Goal: Task Accomplishment & Management: Manage account settings

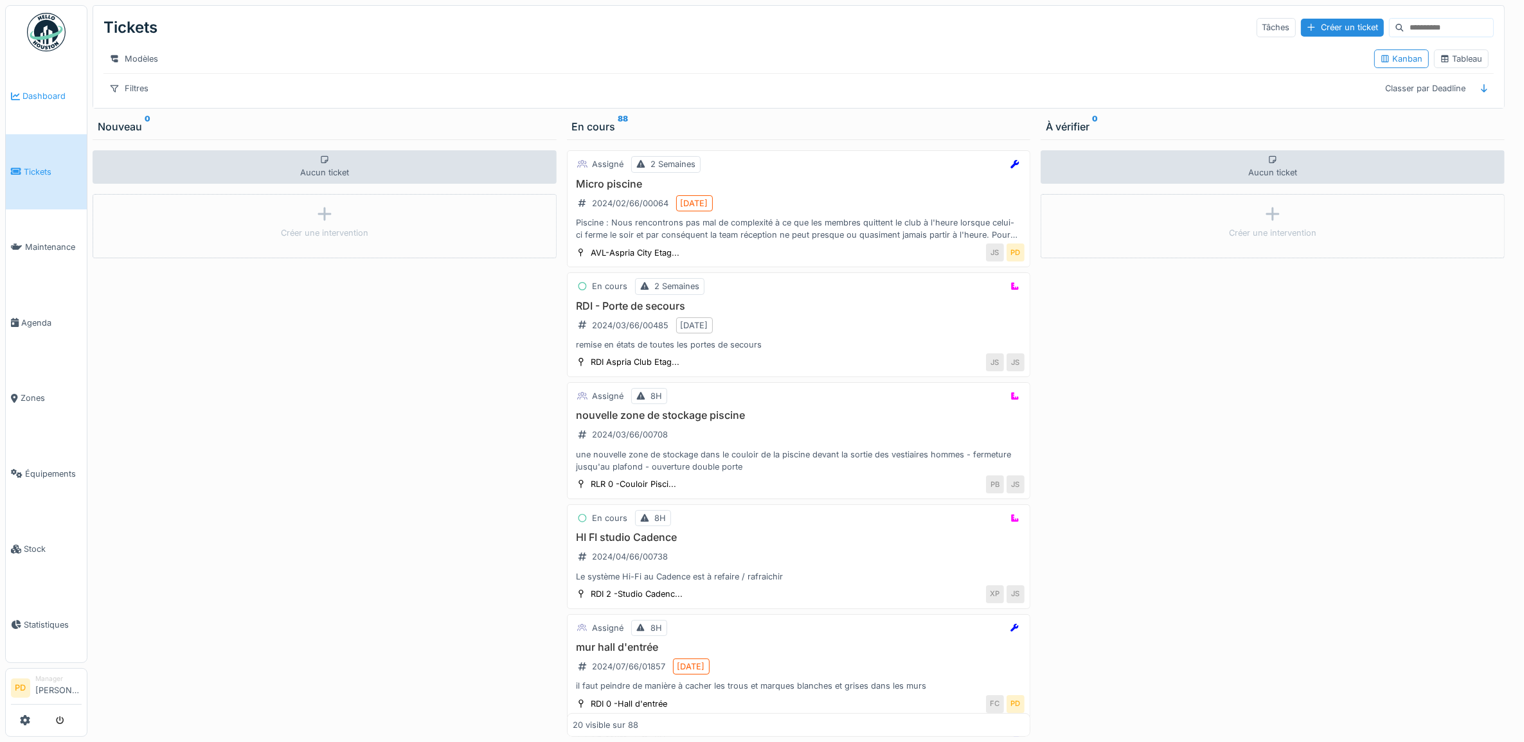
click at [17, 97] on icon at bounding box center [15, 96] width 9 height 9
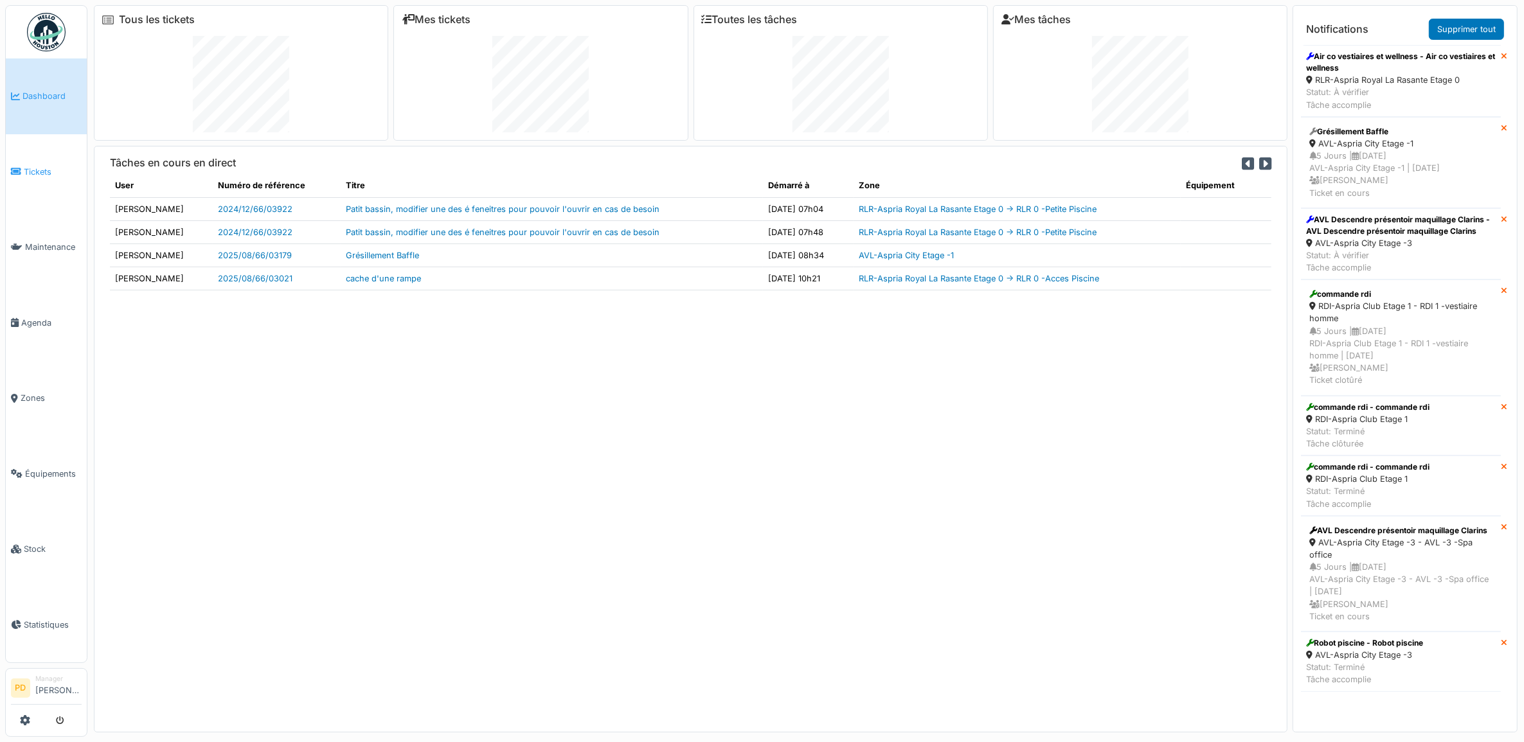
click at [35, 166] on span "Tickets" at bounding box center [53, 172] width 58 height 12
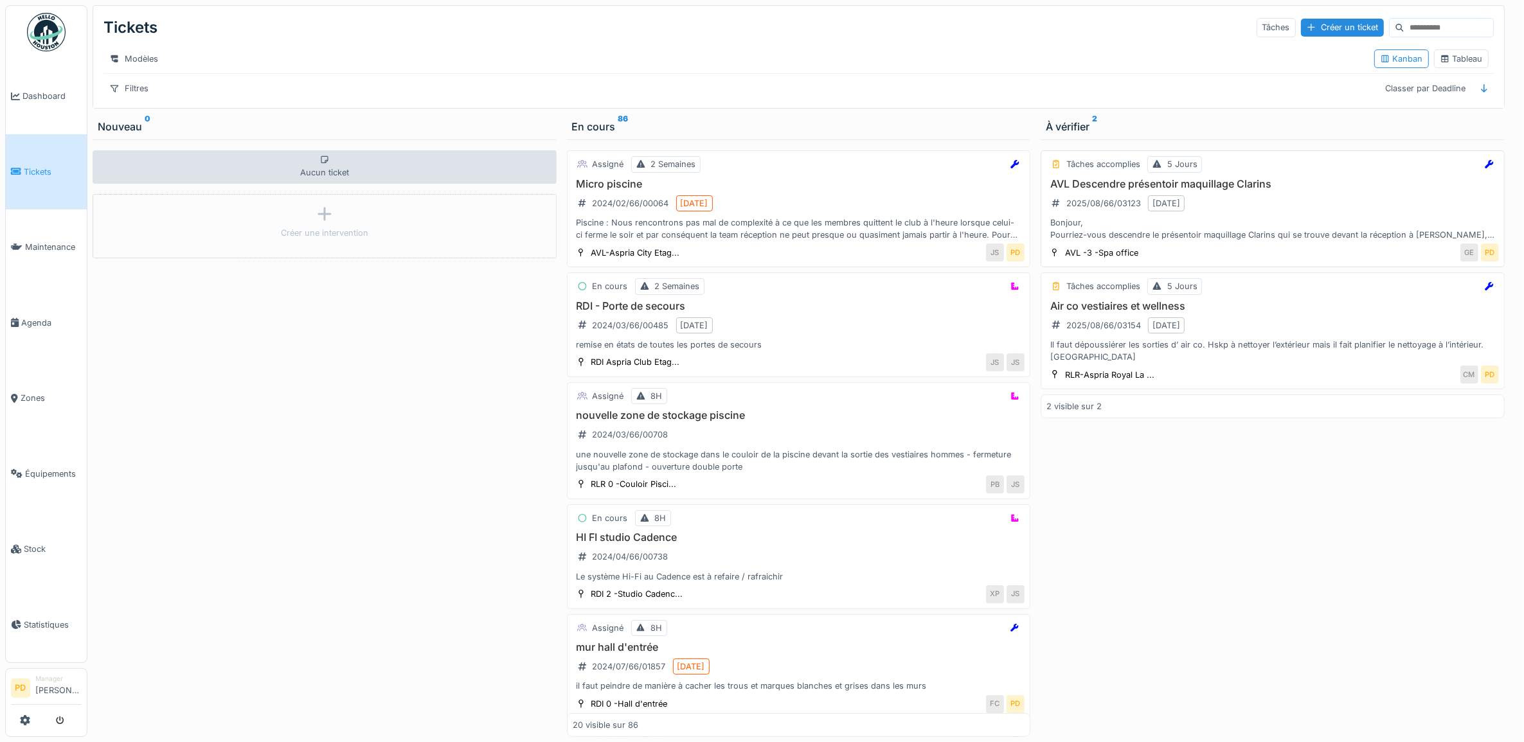
click at [1321, 217] on div "AVL Descendre présentoir maquillage Clarins 2025/08/66/03123 [DATE] Bonjour, Po…" at bounding box center [1272, 210] width 452 height 64
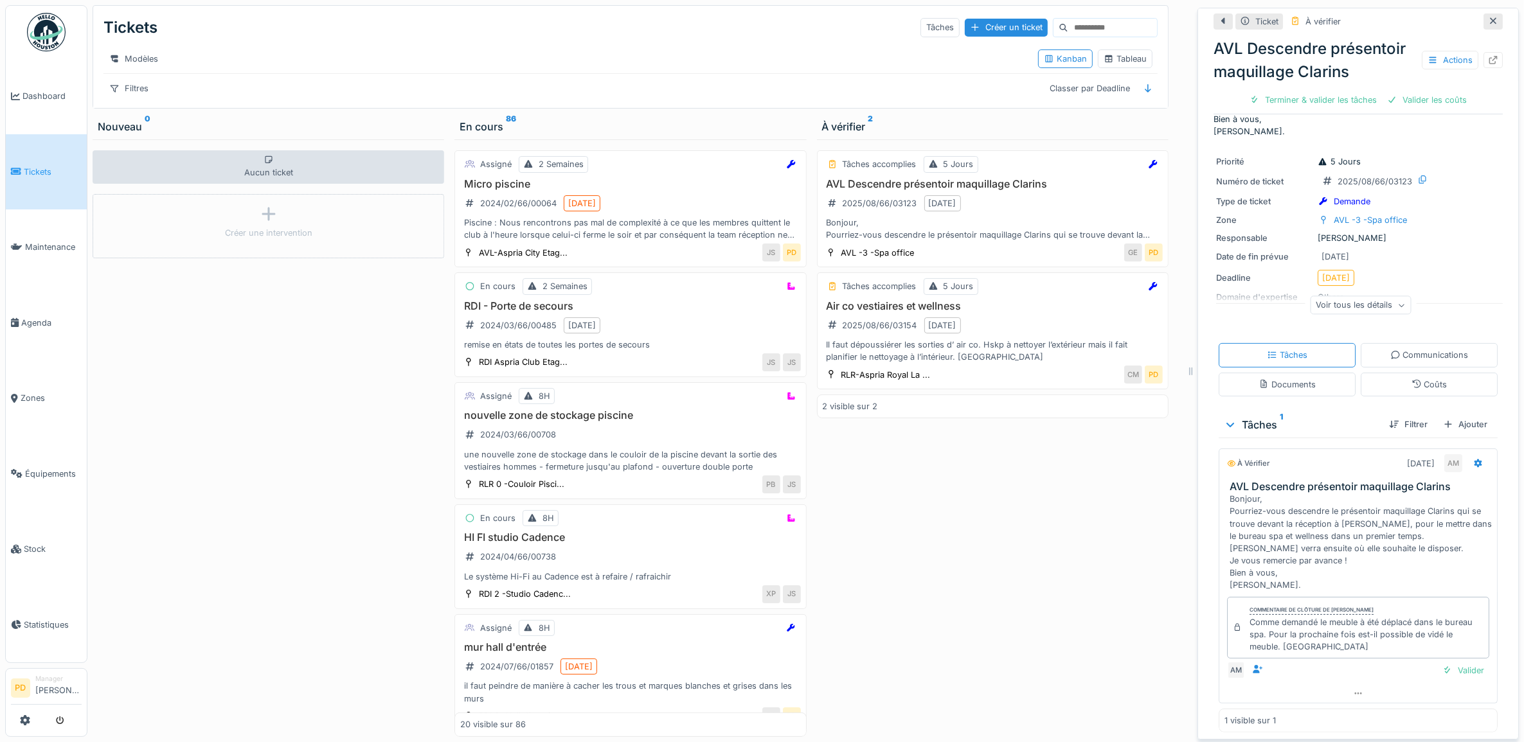
scroll to position [100, 0]
click at [1450, 667] on div "Valider" at bounding box center [1463, 665] width 52 height 17
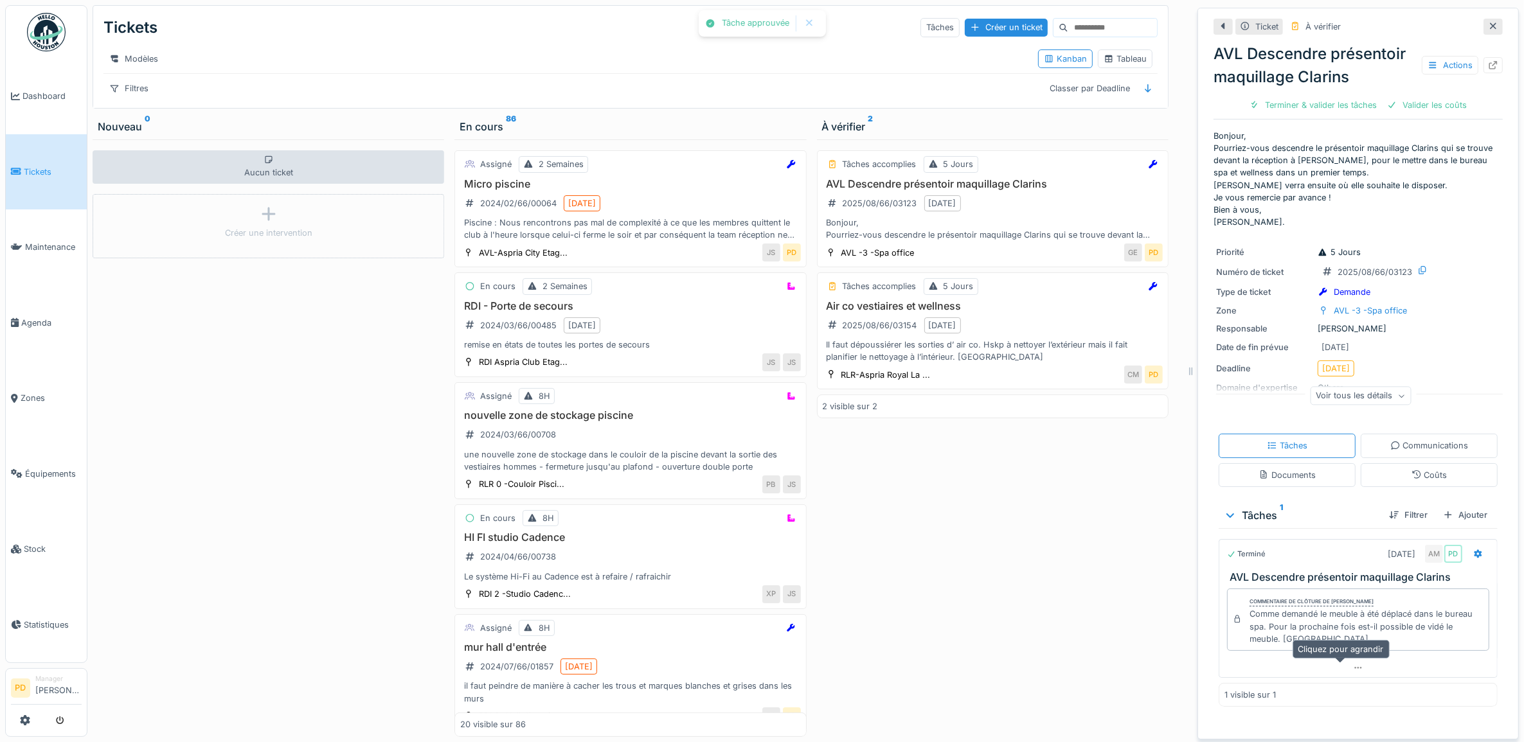
scroll to position [0, 0]
click at [1386, 98] on div "Clôturer le ticket" at bounding box center [1403, 104] width 89 height 17
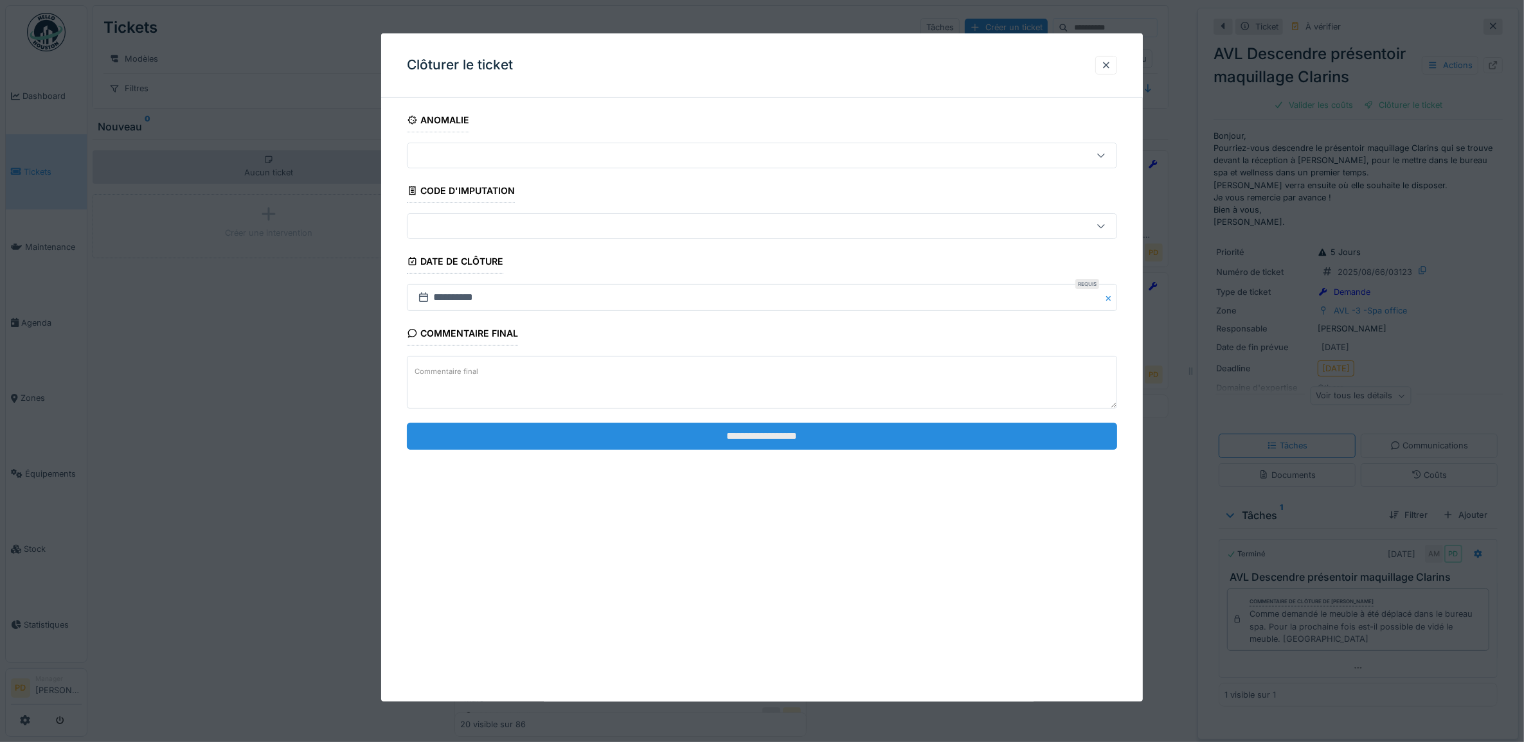
click at [956, 442] on input "**********" at bounding box center [762, 436] width 711 height 27
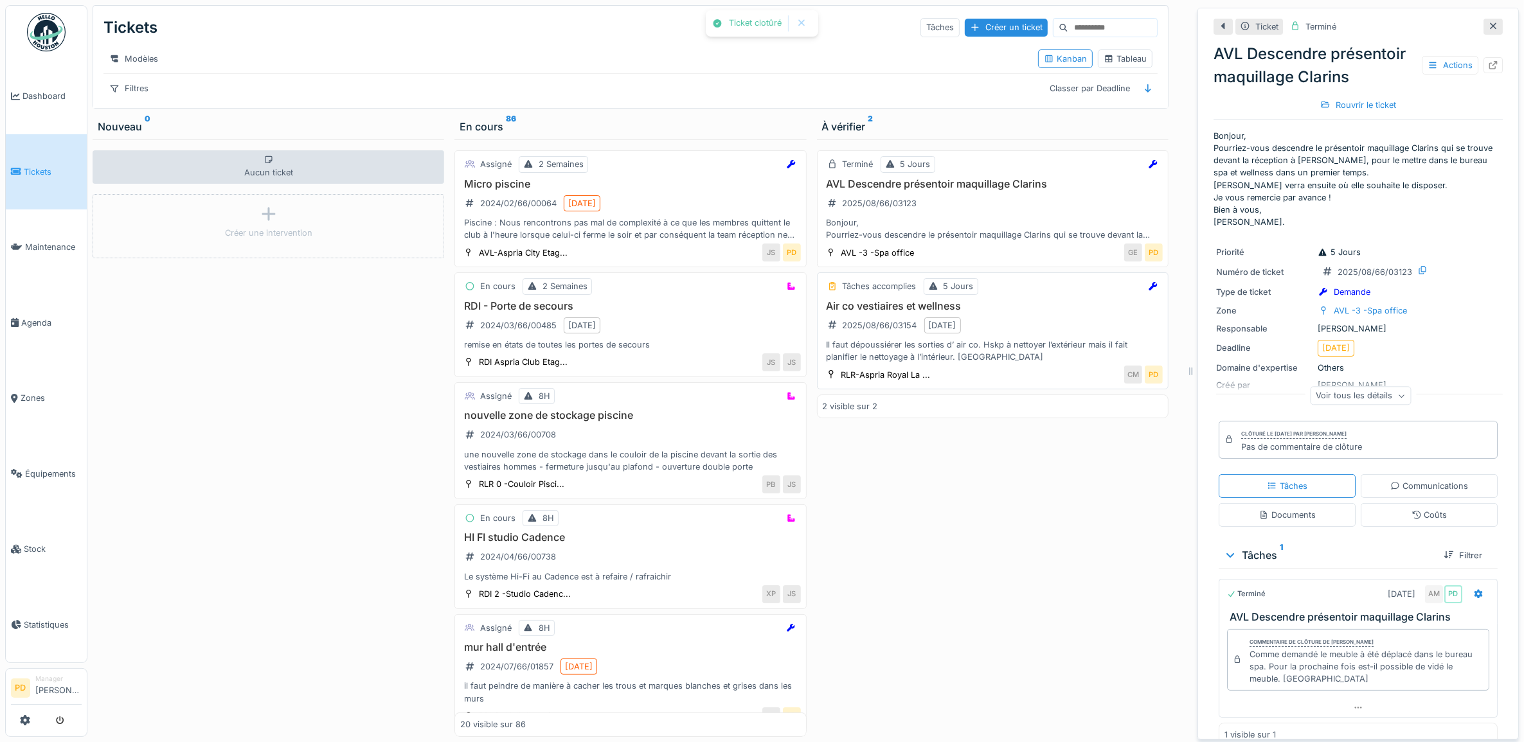
click at [1057, 336] on div "Air co vestiaires et wellness 2025/08/66/03154 20/08/2025 Il faut dépoussiérer …" at bounding box center [993, 332] width 340 height 64
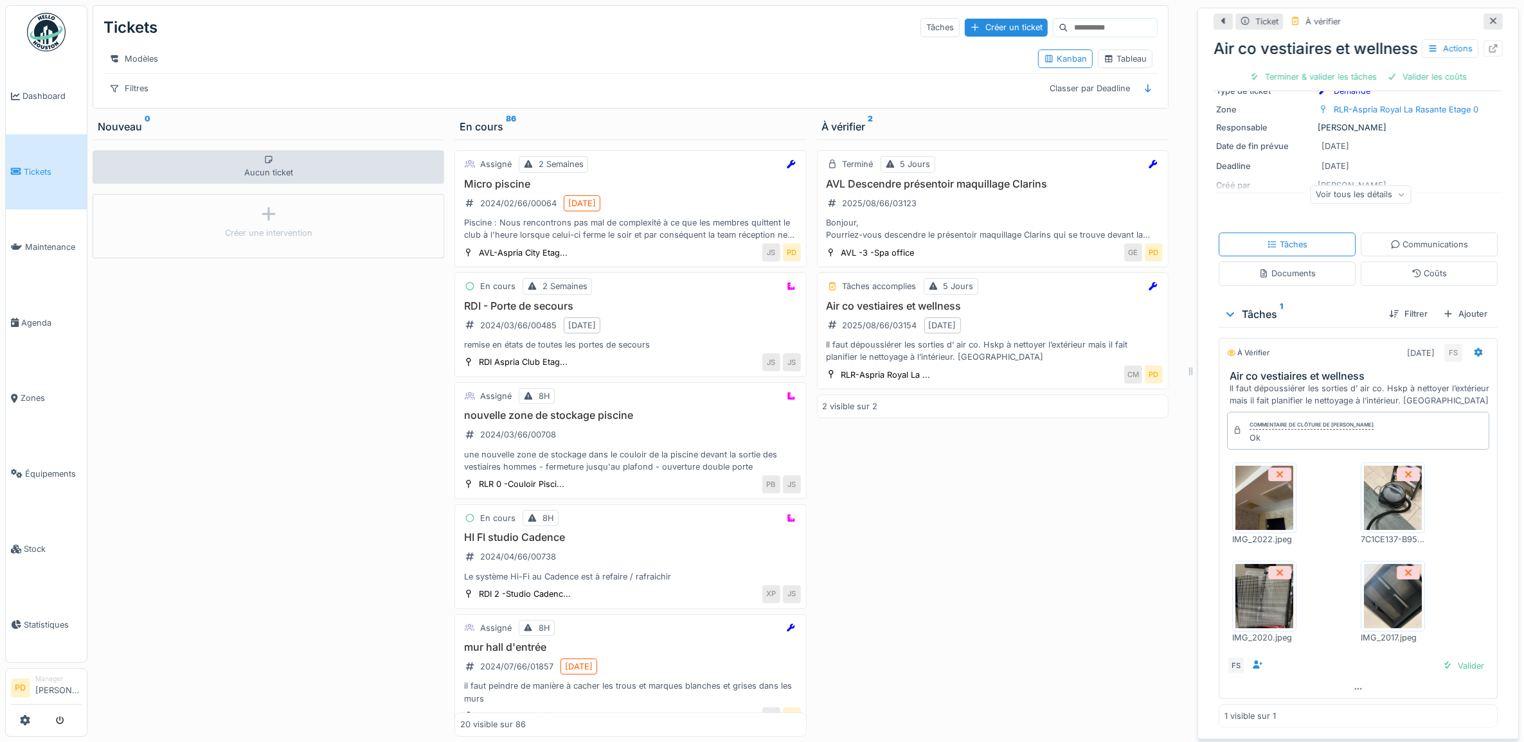
scroll to position [132, 0]
click at [1262, 600] on img at bounding box center [1264, 596] width 58 height 64
click at [1376, 571] on img at bounding box center [1393, 596] width 58 height 64
click at [1368, 509] on img at bounding box center [1393, 498] width 58 height 64
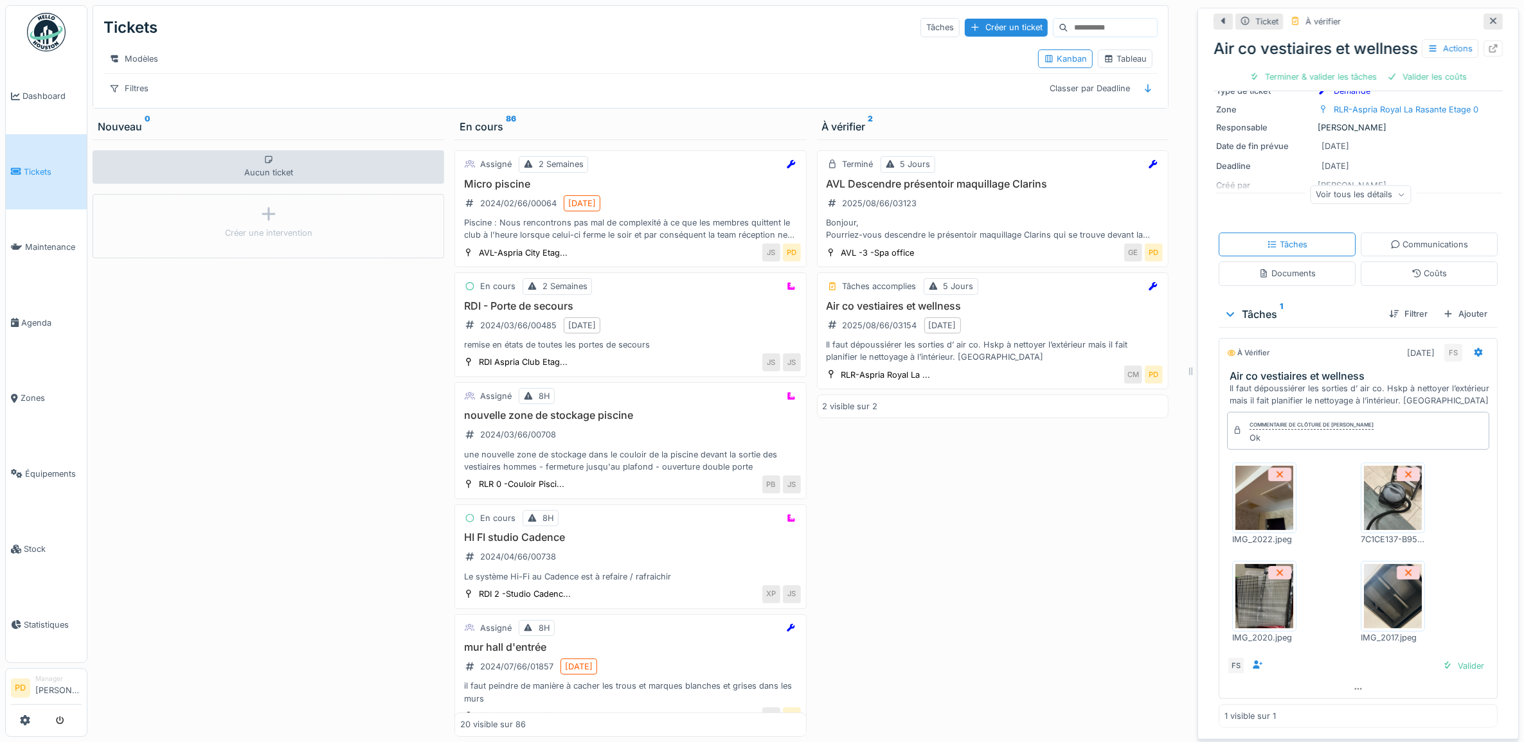
click at [1257, 489] on img at bounding box center [1264, 498] width 58 height 64
drag, startPoint x: 1268, startPoint y: 490, endPoint x: 1254, endPoint y: 497, distance: 15.5
click at [1254, 497] on img at bounding box center [1264, 498] width 58 height 64
click at [47, 167] on span "Tickets" at bounding box center [53, 172] width 58 height 12
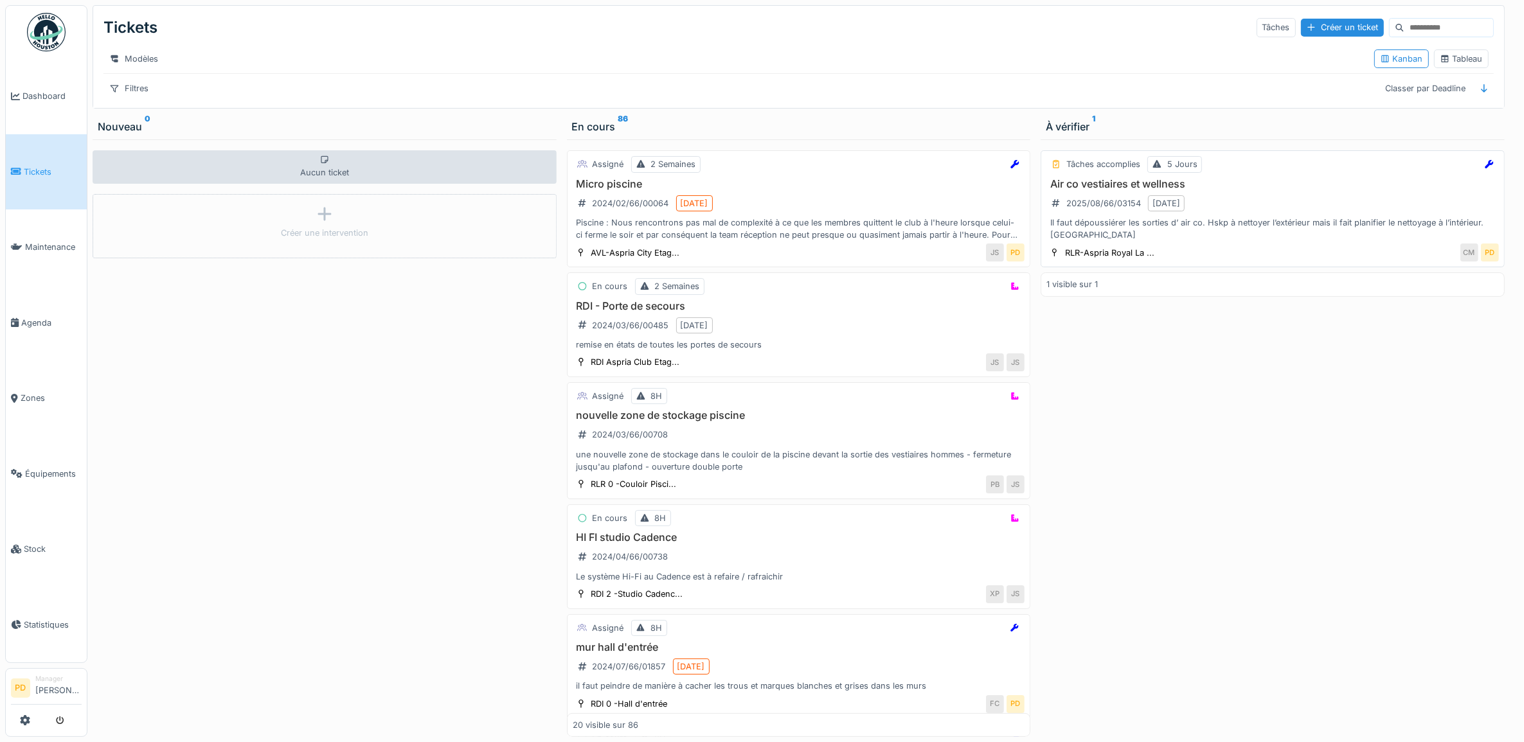
click at [1226, 216] on div "Air co vestiaires et wellness 2025/08/66/03154 [DATE] Il faut dépoussiérer les …" at bounding box center [1272, 210] width 452 height 64
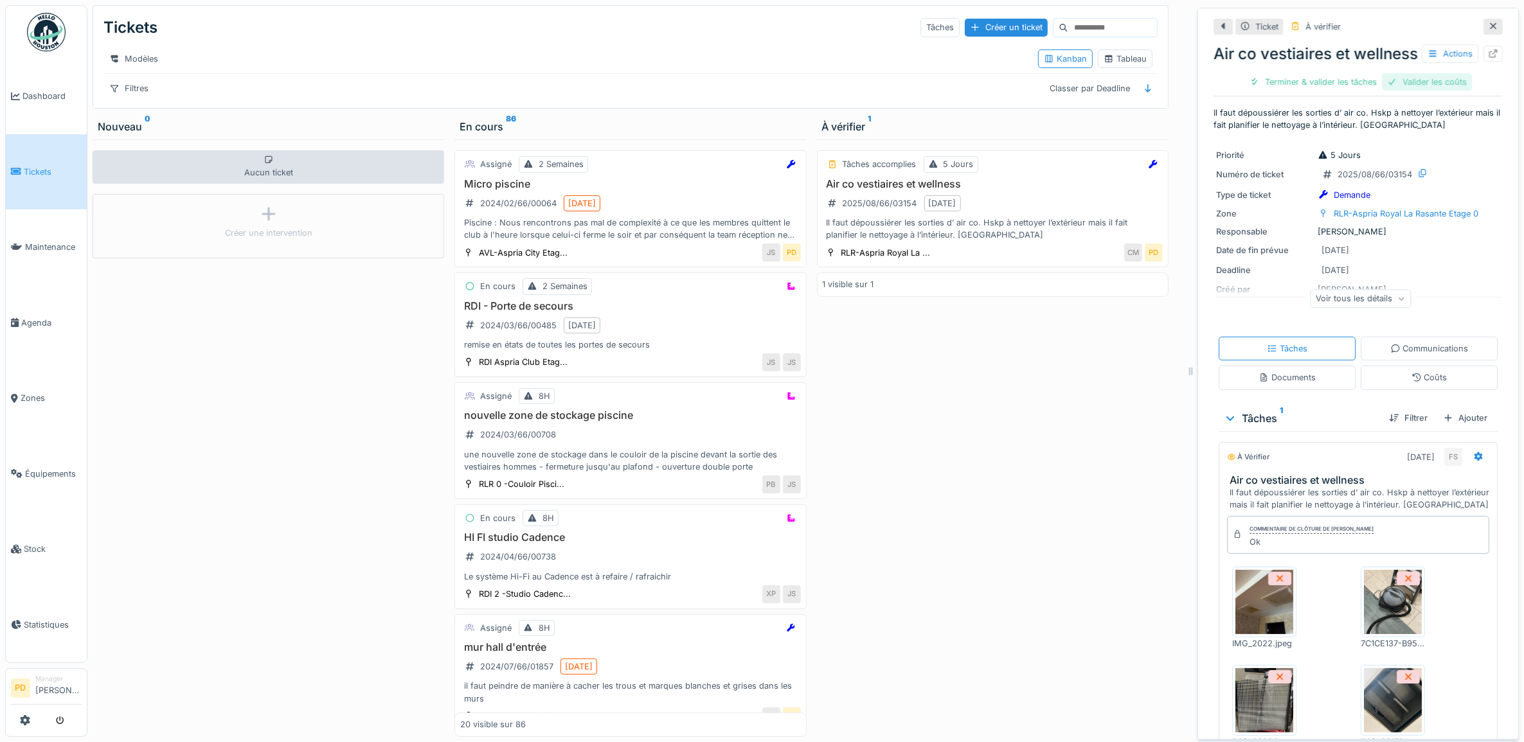
click at [1418, 91] on div "Valider les coûts" at bounding box center [1427, 81] width 90 height 17
click at [1398, 91] on div "Terminer & valider les tâches" at bounding box center [1358, 81] width 138 height 17
click at [1364, 91] on div "Terminer & valider les tâches" at bounding box center [1358, 81] width 138 height 17
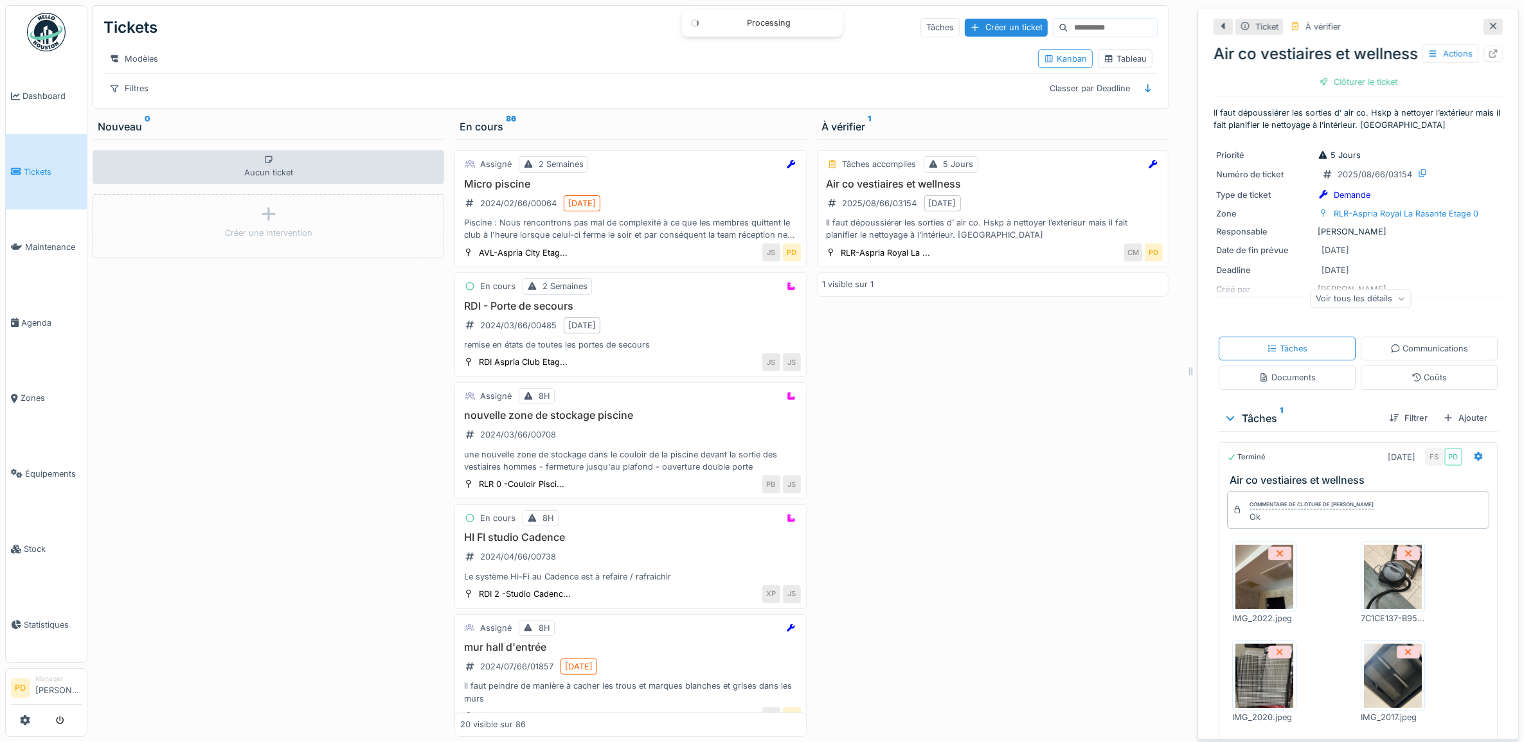
click at [1344, 91] on div "Clôturer le ticket" at bounding box center [1358, 81] width 89 height 17
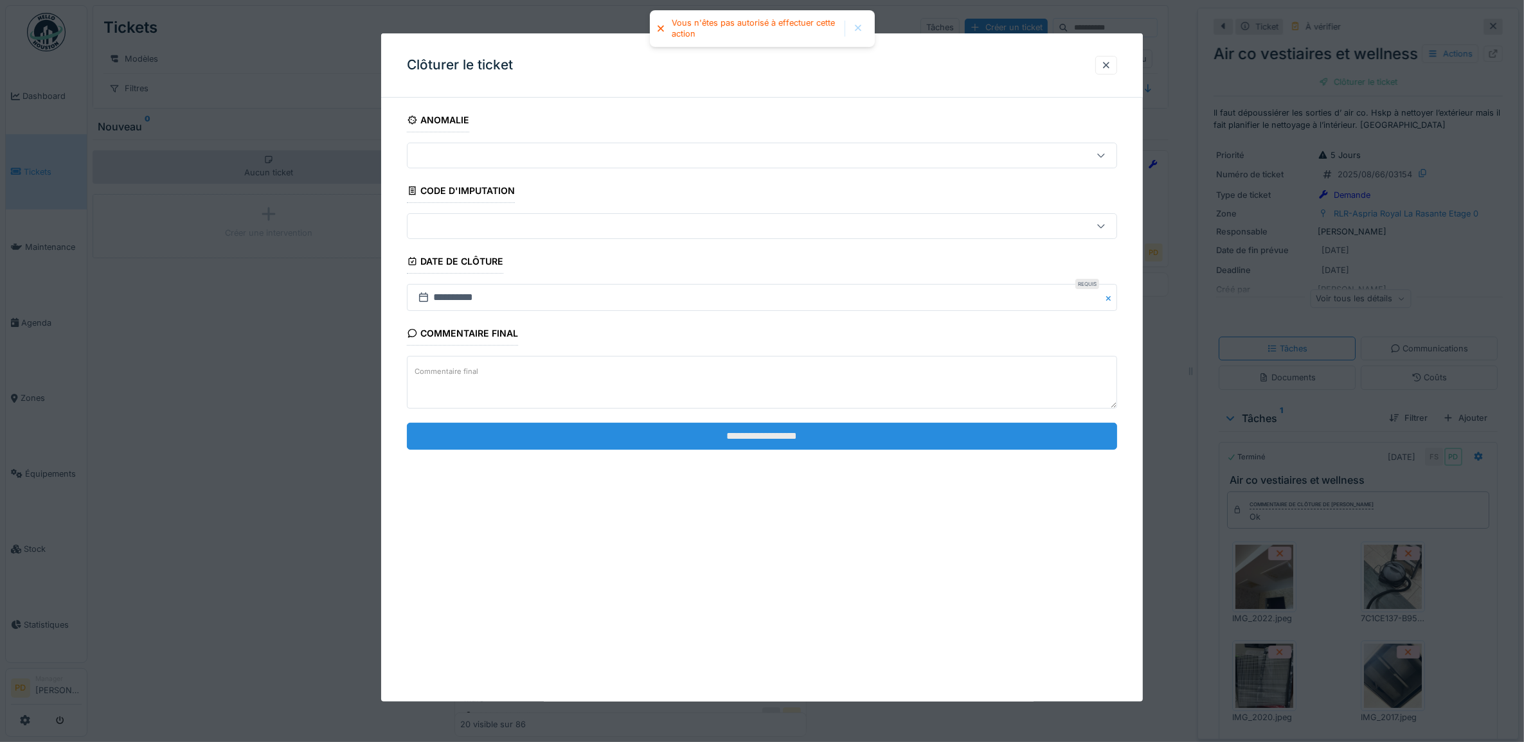
click at [850, 442] on input "**********" at bounding box center [762, 436] width 711 height 27
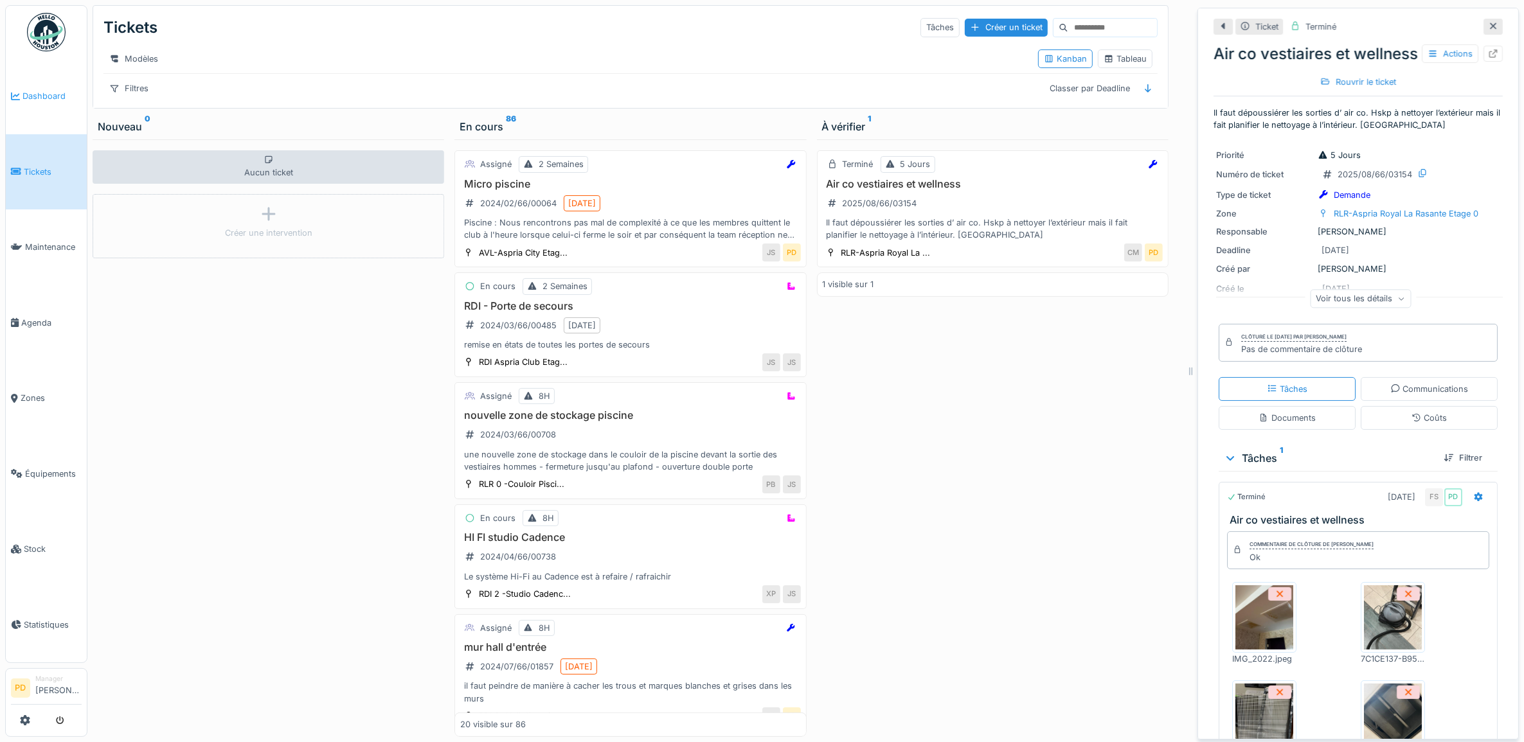
click at [26, 91] on span "Dashboard" at bounding box center [51, 96] width 59 height 12
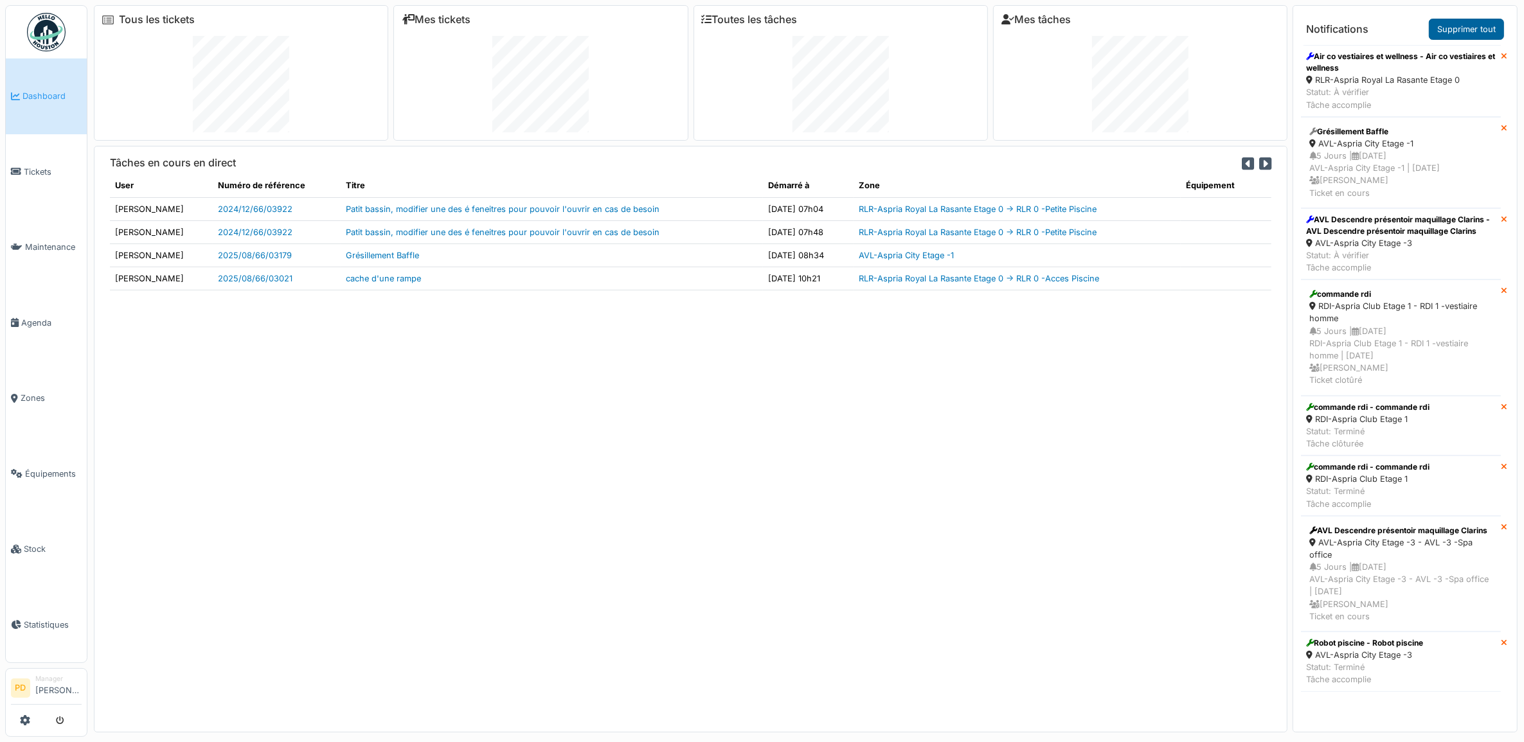
click at [1462, 24] on link "Supprimer tout" at bounding box center [1466, 29] width 75 height 21
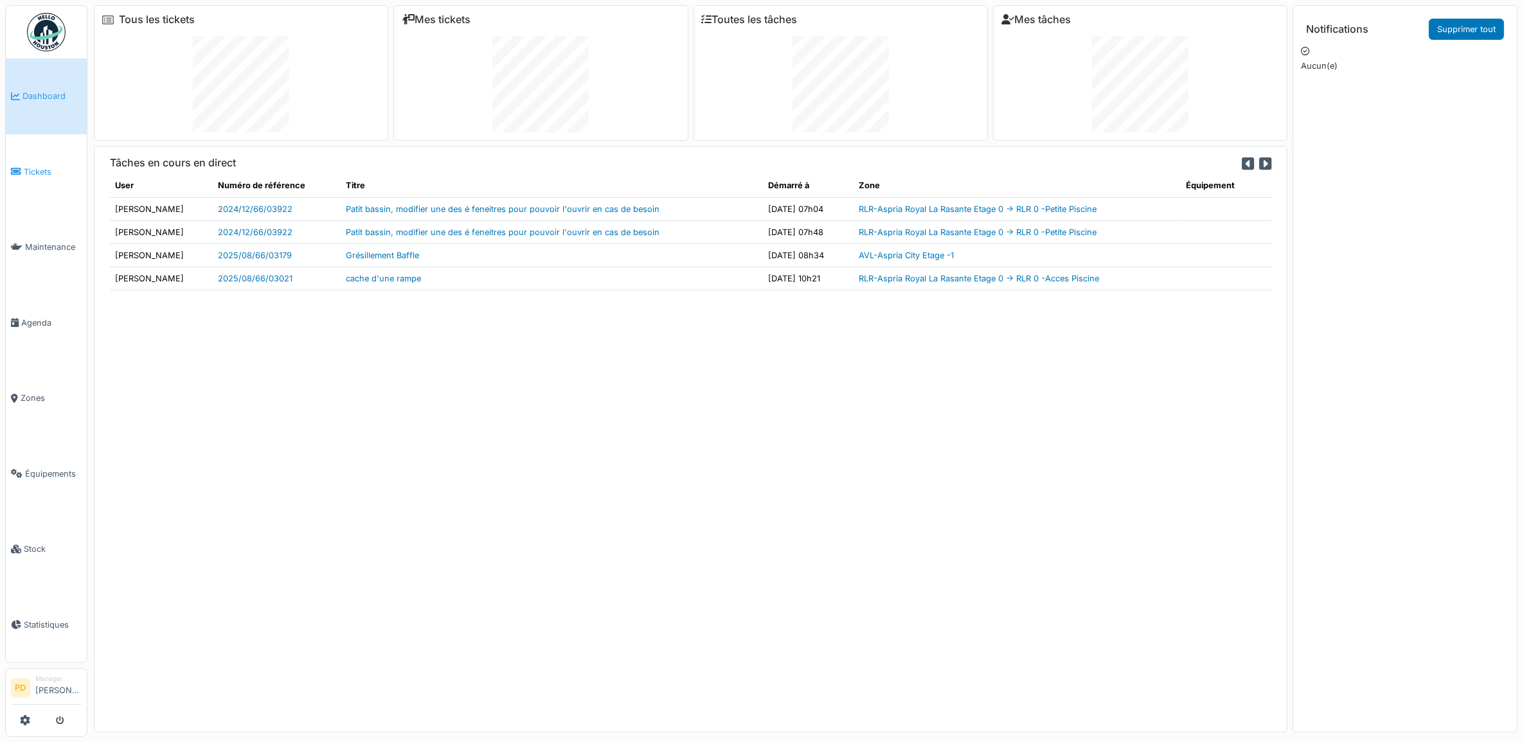
click at [30, 168] on span "Tickets" at bounding box center [53, 172] width 58 height 12
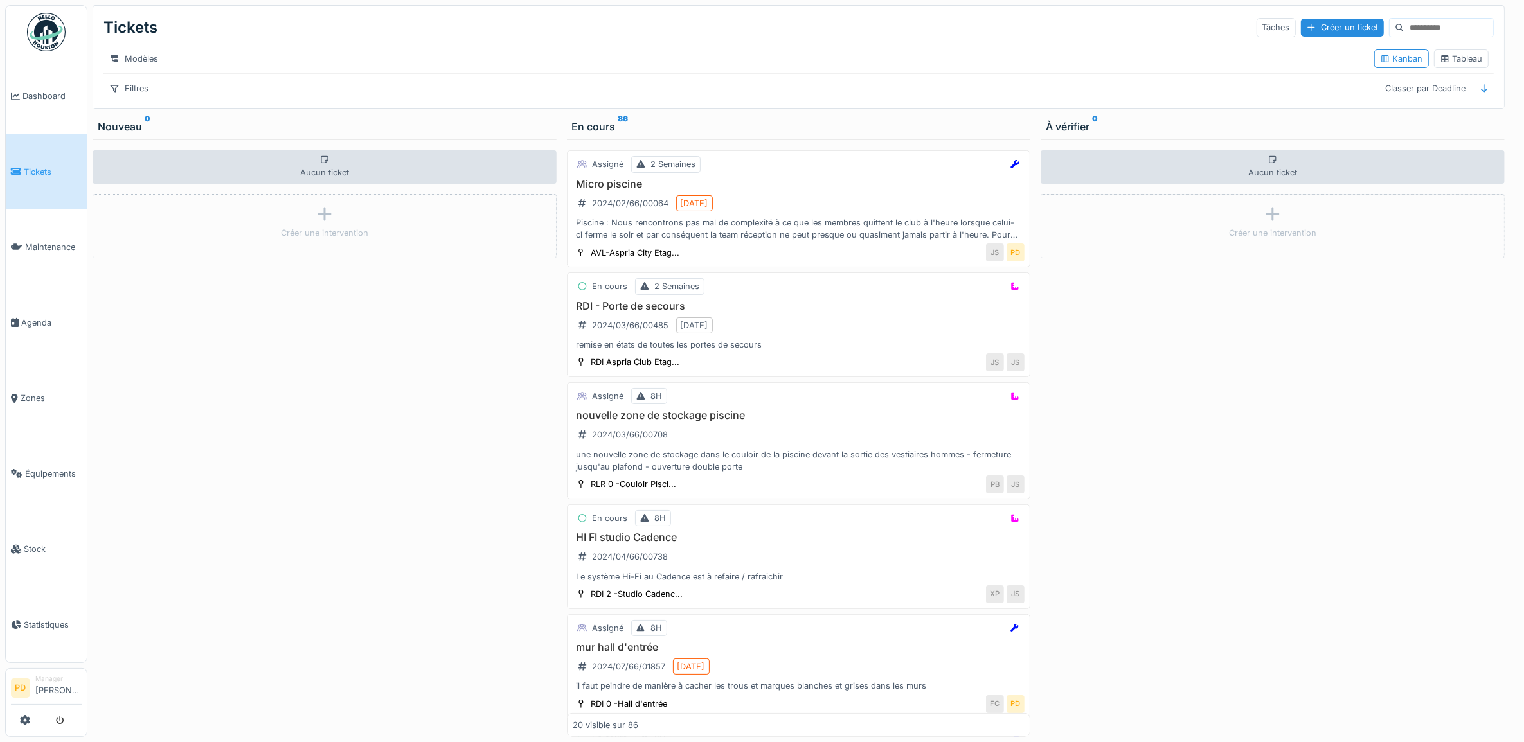
click at [57, 96] on span "Dashboard" at bounding box center [51, 96] width 59 height 12
